Goal: Transaction & Acquisition: Purchase product/service

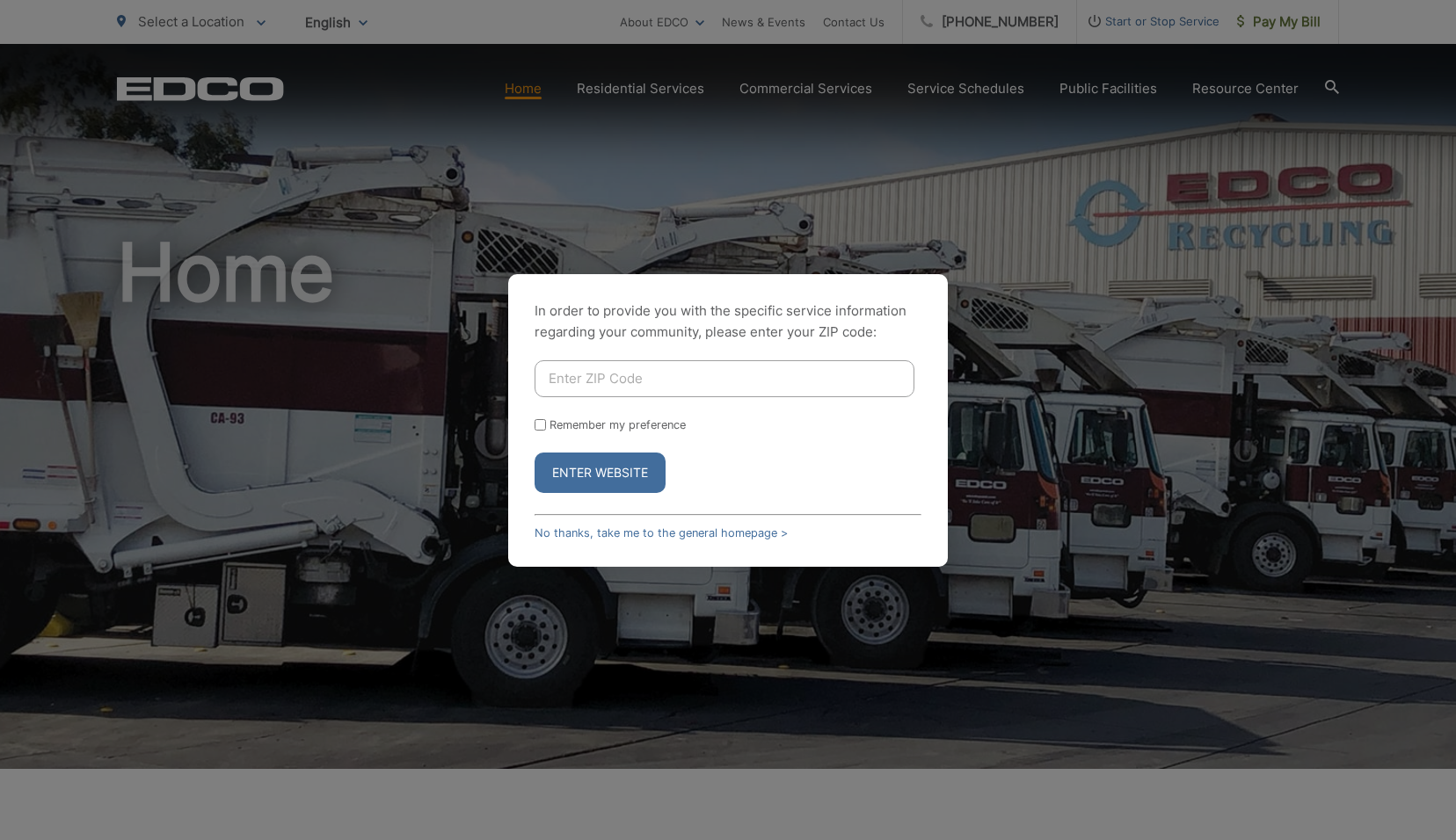
click at [598, 391] on input "Enter ZIP Code" at bounding box center [724, 379] width 380 height 37
click at [600, 463] on button "Enter Website" at bounding box center [599, 472] width 131 height 40
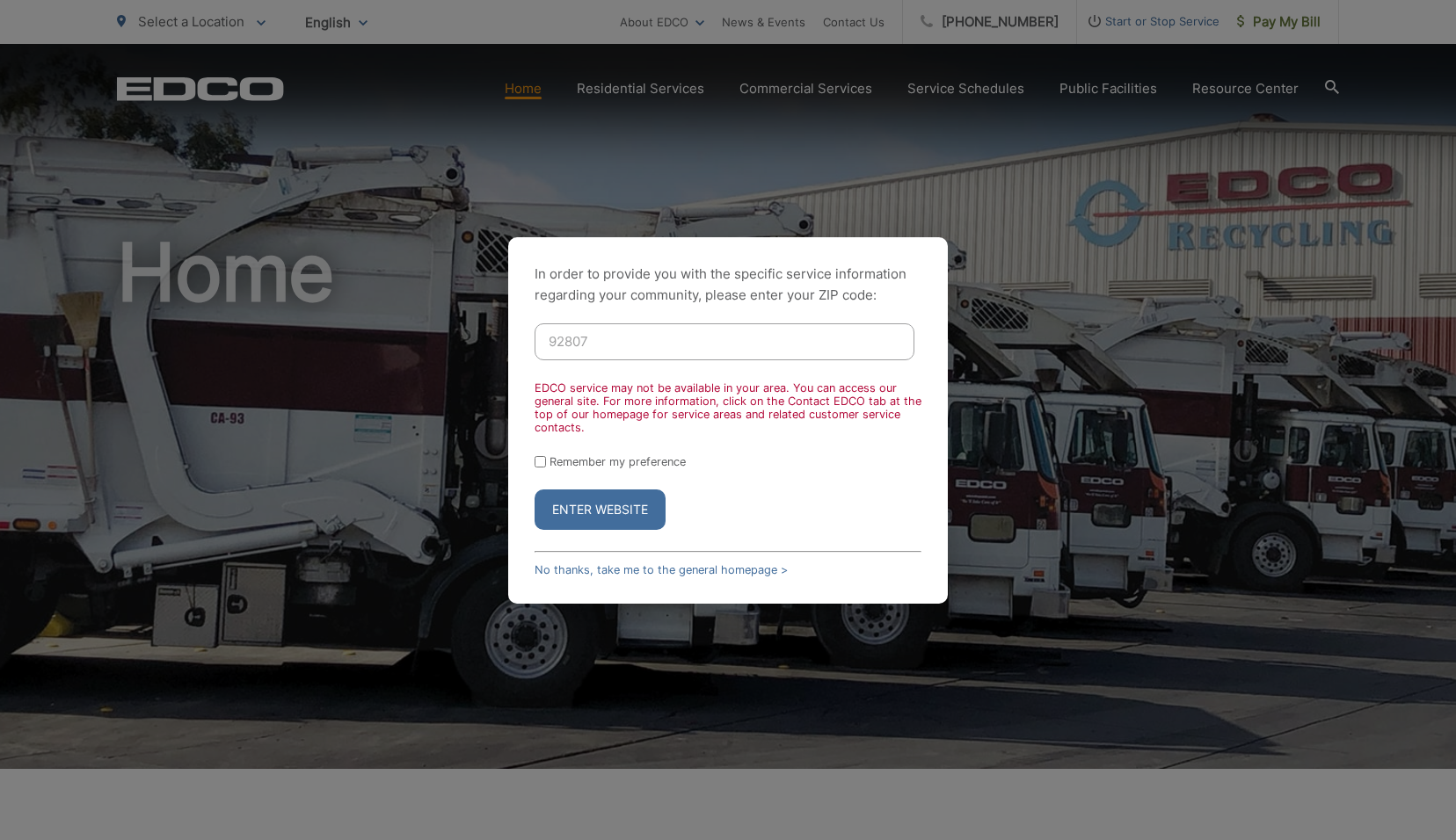
click at [610, 340] on input "92807" at bounding box center [724, 341] width 380 height 37
drag, startPoint x: 651, startPoint y: 340, endPoint x: 438, endPoint y: 338, distance: 213.0
click at [439, 339] on div "In order to provide you with the specific service information regarding your co…" at bounding box center [728, 420] width 1456 height 840
type input "9"
click at [893, 401] on div "EDCO service may not be available in your area. You can access our general site…" at bounding box center [728, 408] width 387 height 53
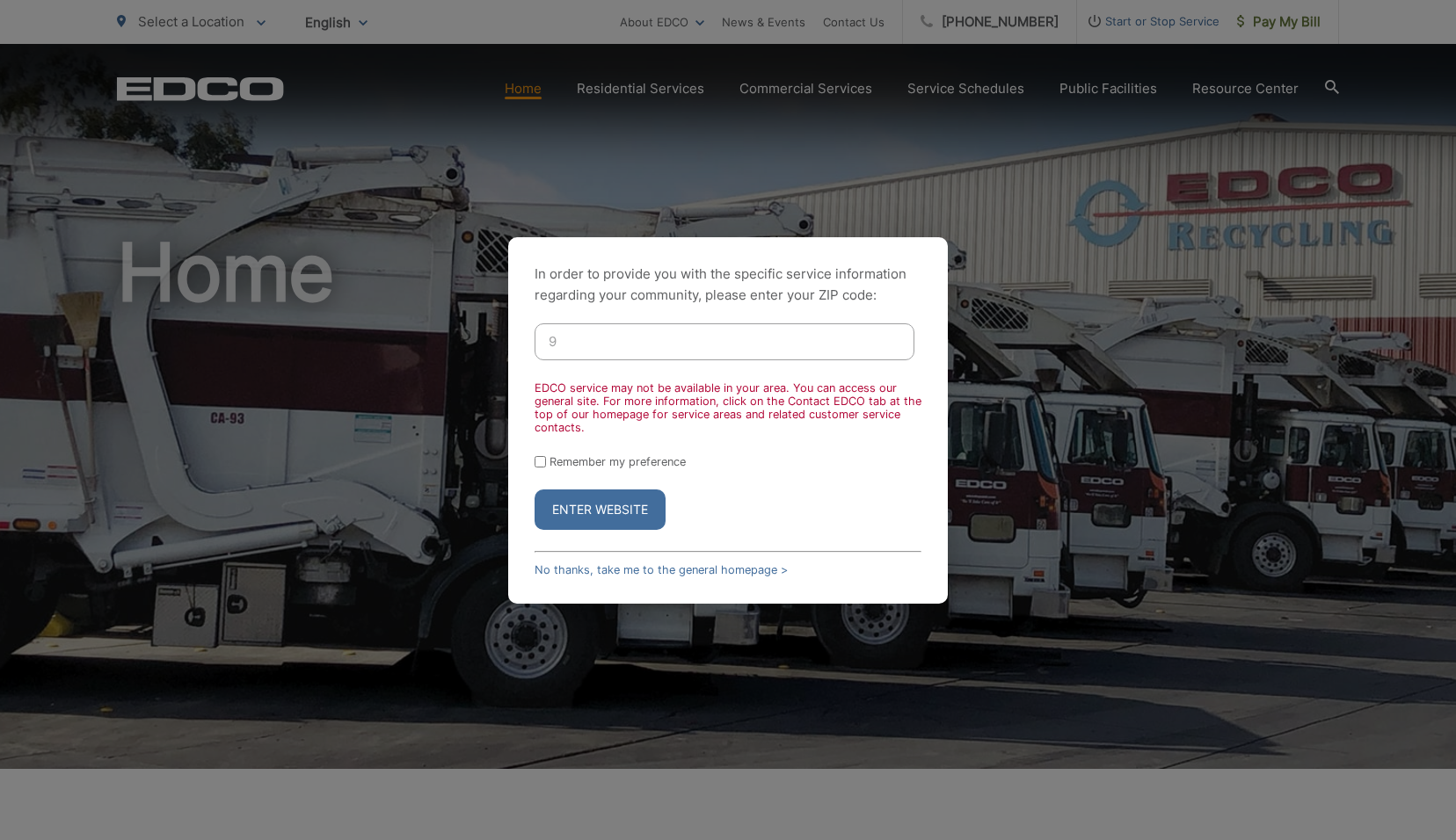
click at [726, 352] on input "9" at bounding box center [724, 341] width 380 height 37
type input "92083"
click at [534, 490] on button "Enter Website" at bounding box center [599, 509] width 131 height 40
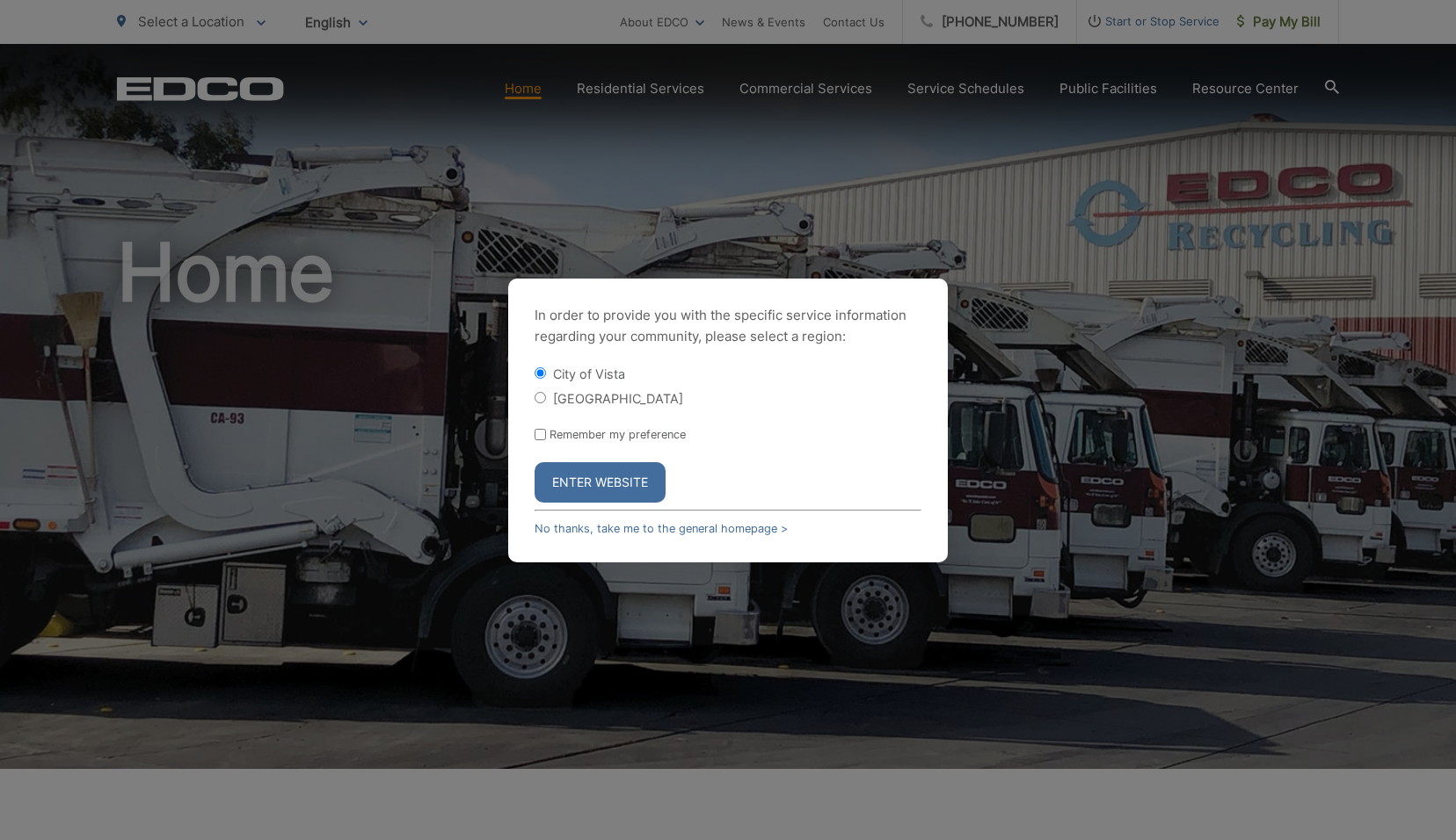
click at [610, 484] on button "Enter Website" at bounding box center [599, 482] width 131 height 40
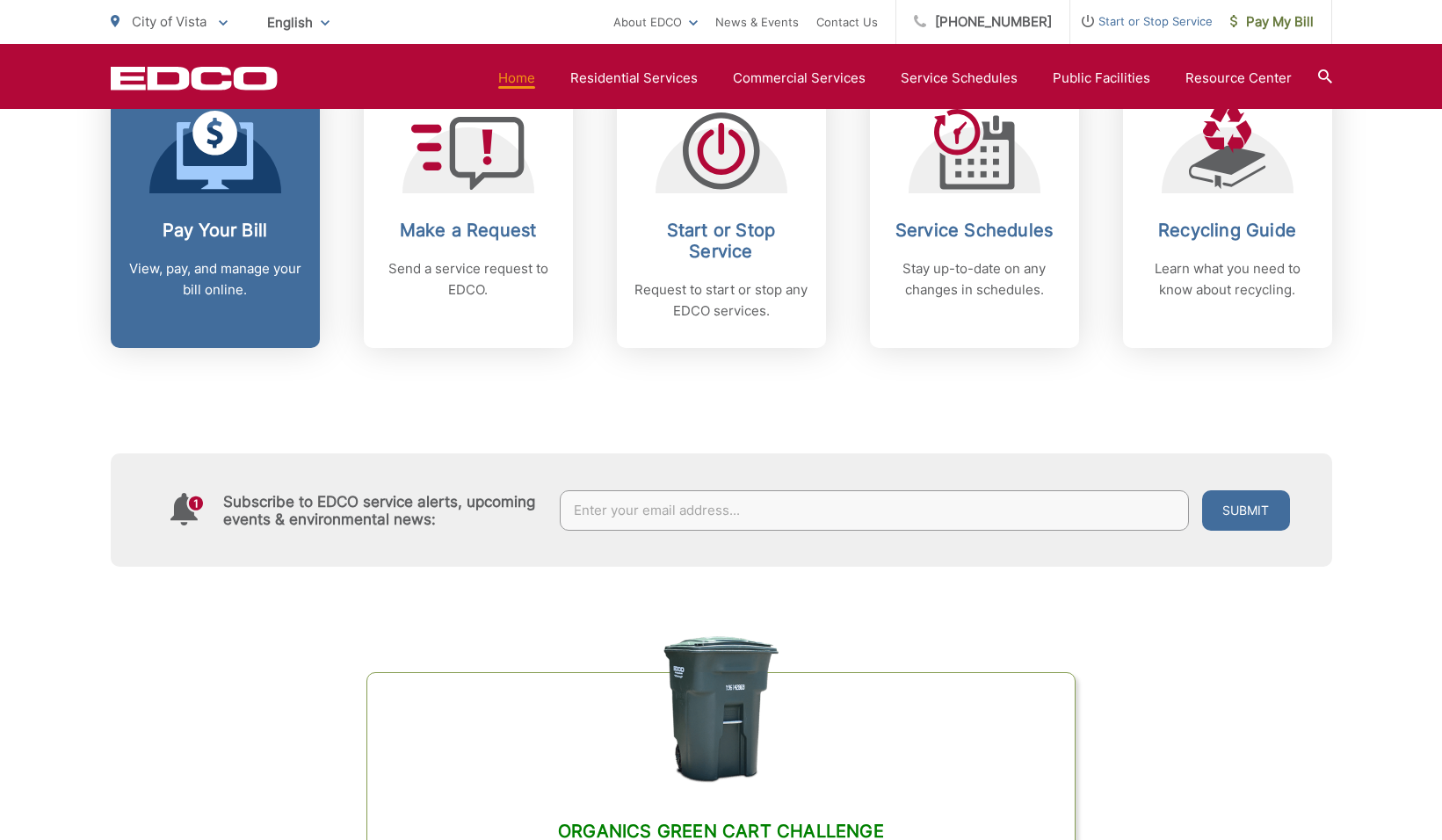
scroll to position [615, 0]
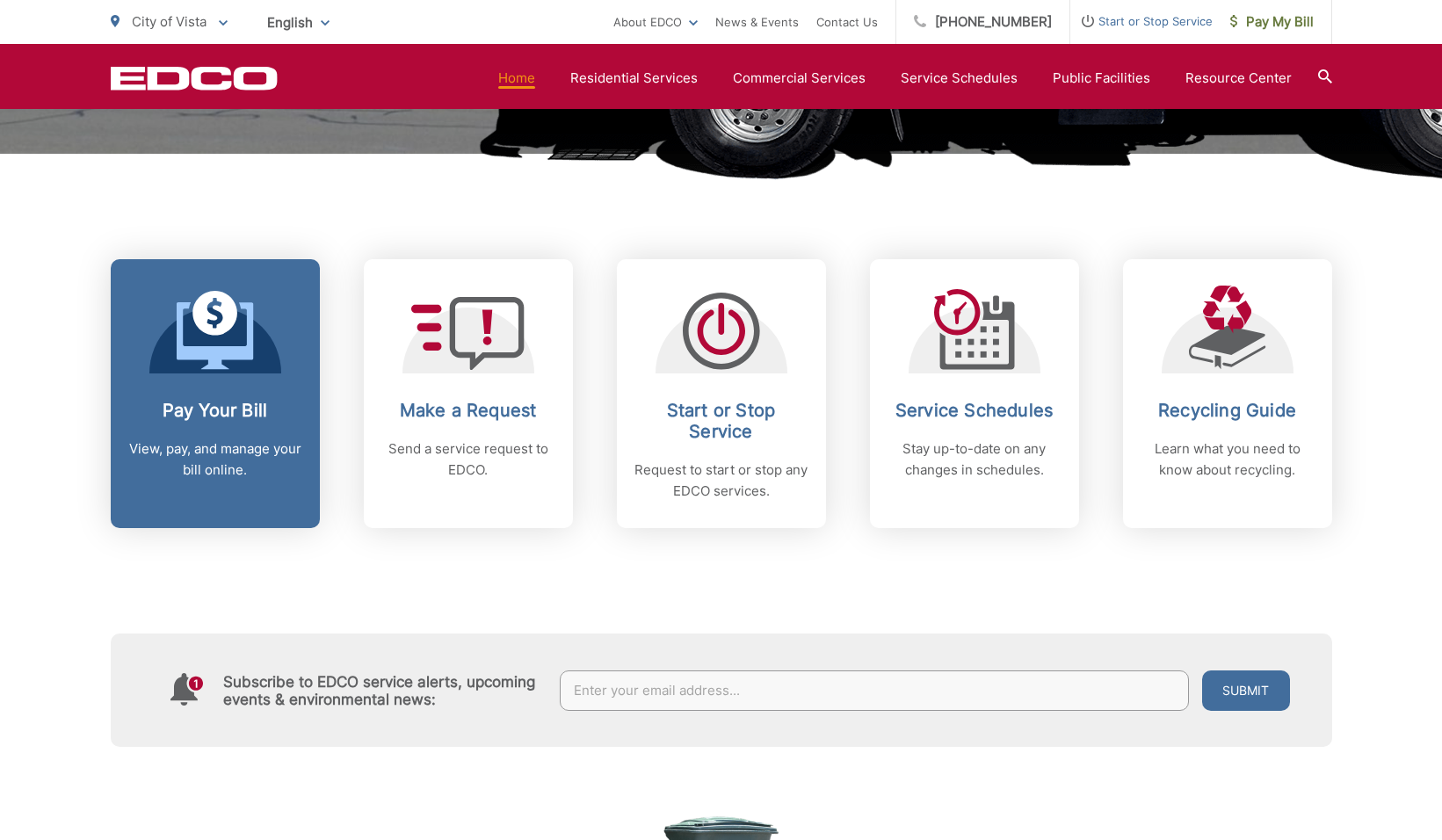
click at [186, 428] on div "Pay Your Bill View, pay, and manage your bill online." at bounding box center [215, 440] width 174 height 80
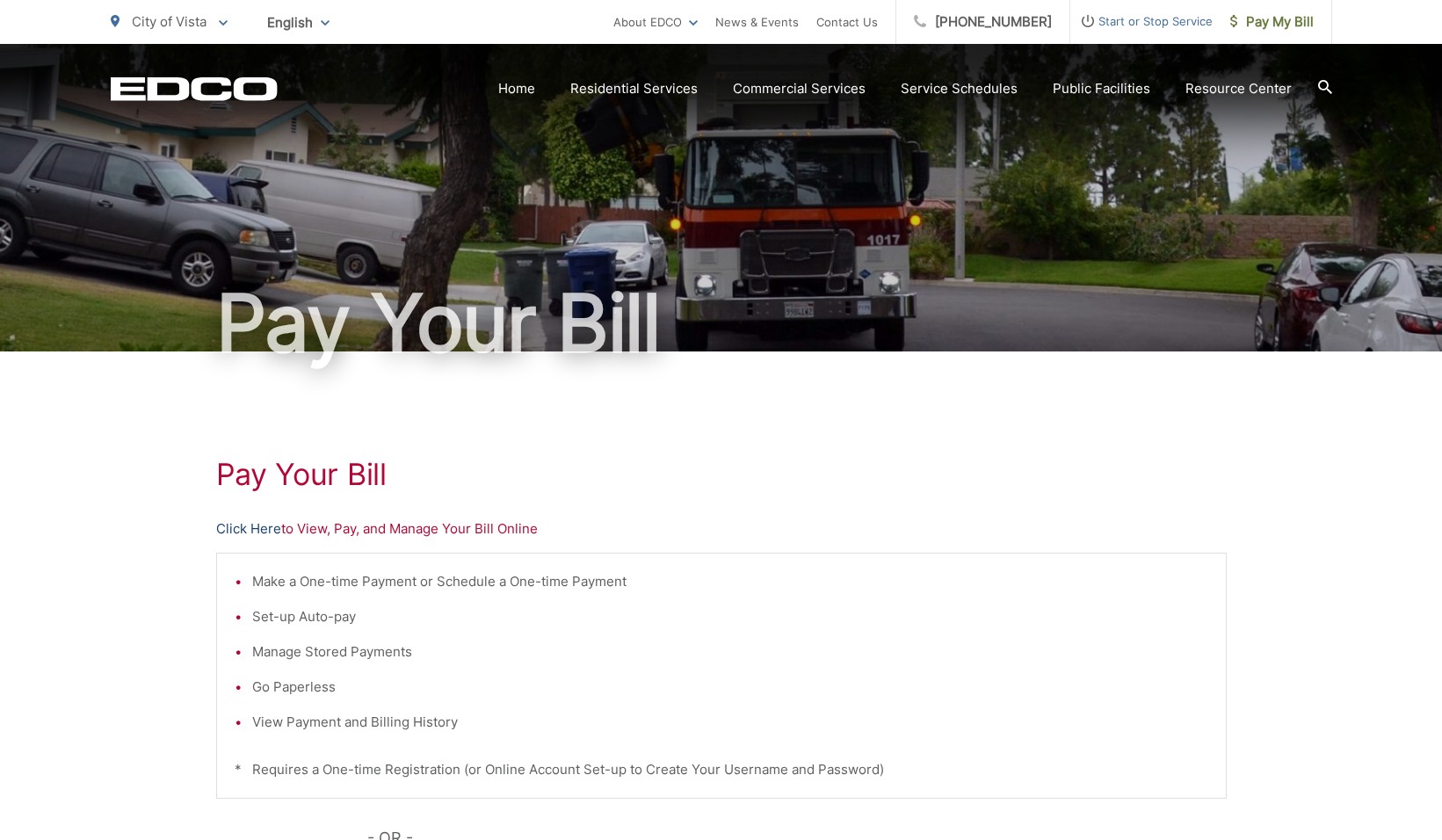
click at [266, 534] on link "Click Here" at bounding box center [248, 528] width 65 height 21
click at [256, 526] on link "Click Here" at bounding box center [248, 528] width 65 height 21
